Goal: Transaction & Acquisition: Purchase product/service

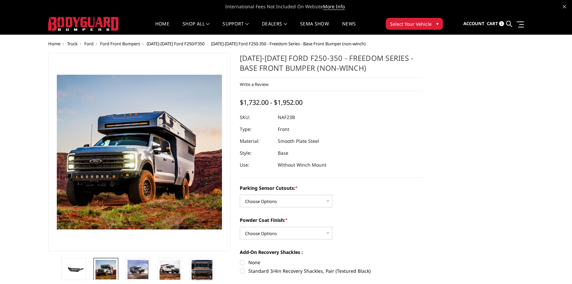
click at [173, 42] on span "[DATE]-[DATE] Ford F250/F350" at bounding box center [176, 44] width 58 height 6
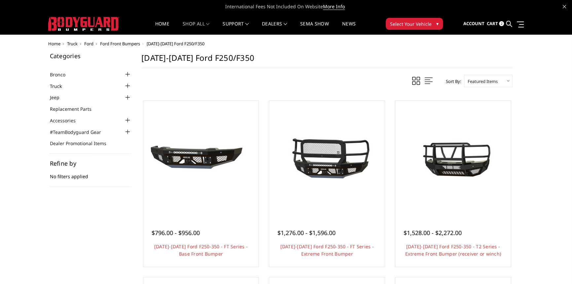
click at [67, 86] on link "Truck" at bounding box center [60, 86] width 20 height 7
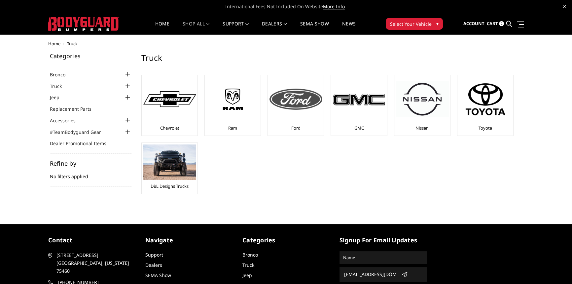
click at [307, 107] on img at bounding box center [295, 98] width 53 height 21
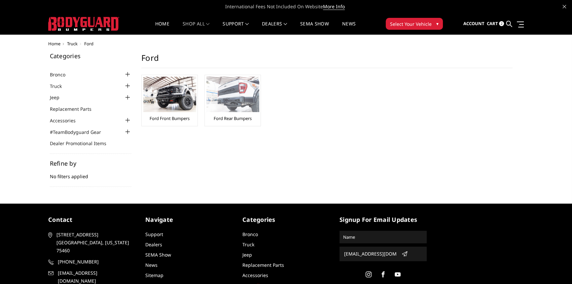
click at [245, 102] on img at bounding box center [232, 94] width 53 height 35
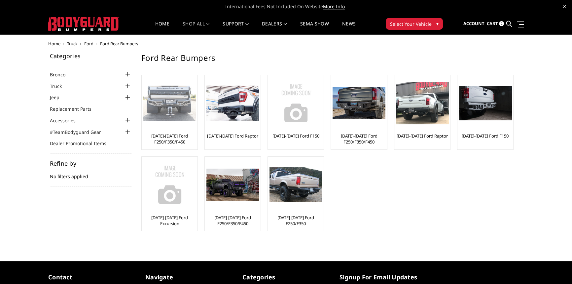
click at [168, 102] on img at bounding box center [169, 103] width 53 height 35
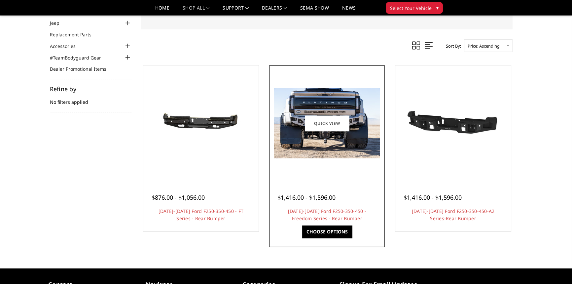
scroll to position [60, 0]
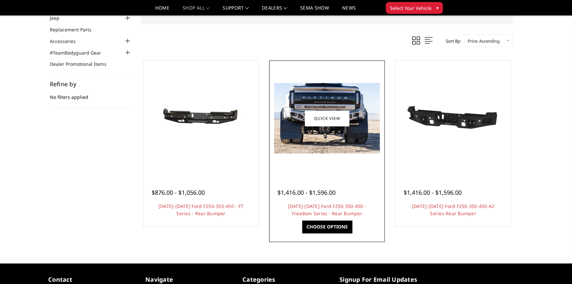
click at [353, 169] on div at bounding box center [327, 118] width 112 height 112
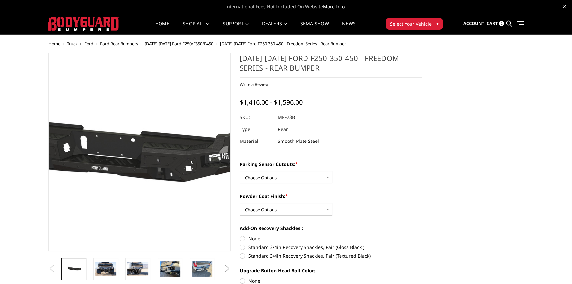
click at [166, 166] on img at bounding box center [104, 152] width 423 height 201
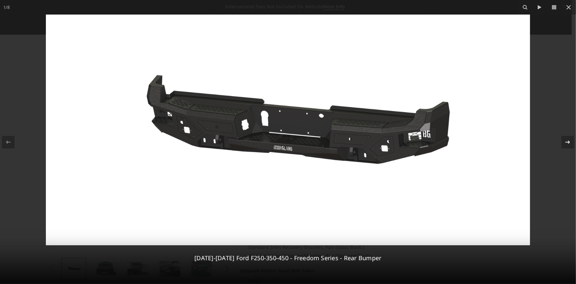
click at [565, 140] on icon at bounding box center [568, 142] width 8 height 8
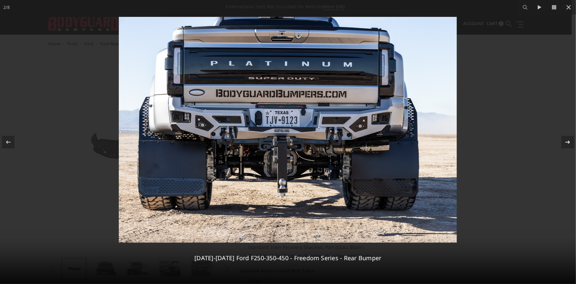
click at [568, 141] on icon at bounding box center [568, 142] width 8 height 8
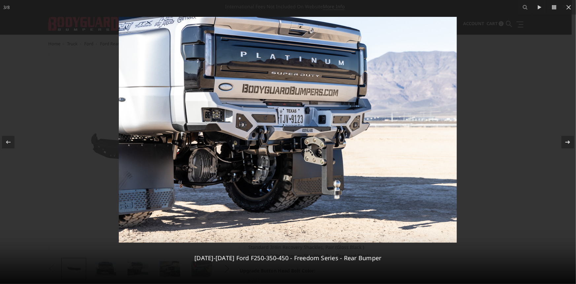
click at [568, 141] on icon at bounding box center [568, 142] width 8 height 8
